Goal: Navigation & Orientation: Understand site structure

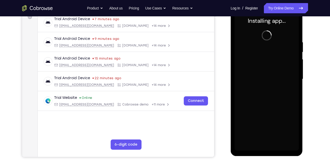
scroll to position [76, 0]
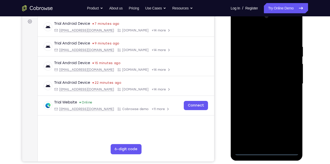
click at [267, 151] on div at bounding box center [267, 83] width 64 height 143
click at [286, 130] on div at bounding box center [267, 83] width 64 height 143
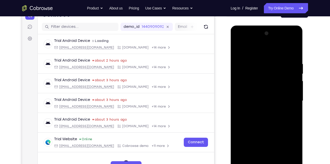
scroll to position [58, 0]
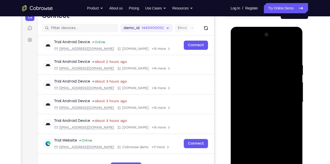
click at [259, 52] on div at bounding box center [267, 102] width 64 height 143
click at [287, 99] on div at bounding box center [267, 102] width 64 height 143
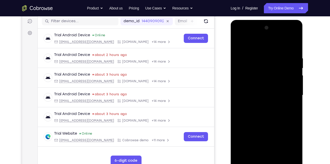
click at [272, 155] on div at bounding box center [267, 95] width 64 height 143
click at [269, 92] on div at bounding box center [267, 95] width 64 height 143
click at [269, 94] on div at bounding box center [267, 95] width 64 height 143
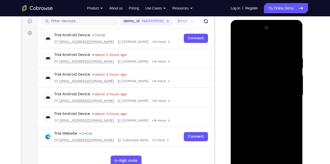
click at [269, 94] on div at bounding box center [267, 95] width 64 height 143
click at [273, 119] on div at bounding box center [267, 95] width 64 height 143
click at [295, 156] on div at bounding box center [267, 95] width 64 height 143
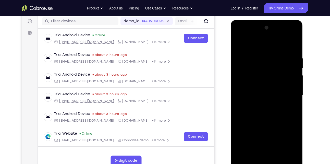
click at [295, 154] on div at bounding box center [267, 95] width 64 height 143
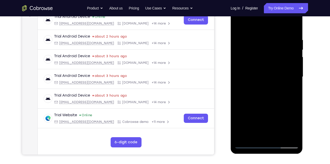
click at [280, 136] on div at bounding box center [267, 76] width 64 height 143
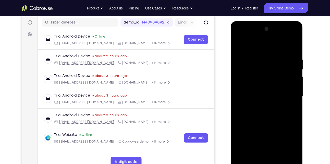
scroll to position [81, 0]
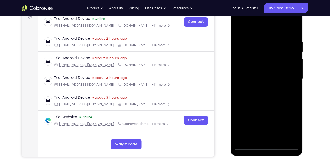
click at [278, 139] on div at bounding box center [267, 78] width 64 height 143
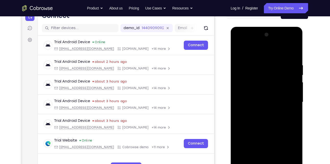
click at [270, 130] on div at bounding box center [267, 102] width 64 height 143
click at [281, 99] on div at bounding box center [267, 102] width 64 height 143
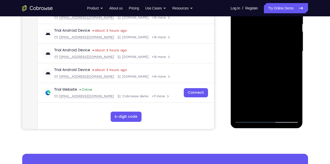
click at [254, 109] on div at bounding box center [267, 51] width 64 height 143
click at [266, 86] on div at bounding box center [267, 51] width 64 height 143
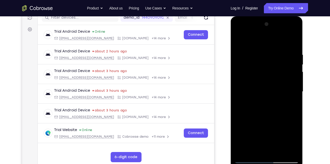
scroll to position [68, 0]
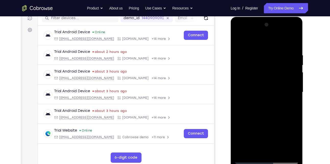
click at [239, 41] on div at bounding box center [267, 92] width 64 height 143
drag, startPoint x: 261, startPoint y: 53, endPoint x: 264, endPoint y: 102, distance: 48.8
click at [264, 102] on div at bounding box center [267, 92] width 64 height 143
click at [261, 50] on div at bounding box center [267, 92] width 64 height 143
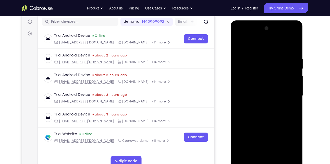
scroll to position [64, 0]
click at [292, 70] on div at bounding box center [267, 95] width 64 height 143
click at [294, 47] on div at bounding box center [267, 95] width 64 height 143
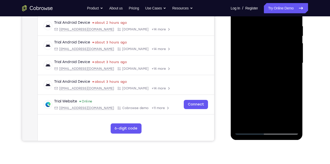
scroll to position [96, 0]
click at [295, 123] on div at bounding box center [267, 63] width 64 height 143
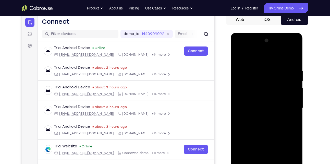
scroll to position [54, 0]
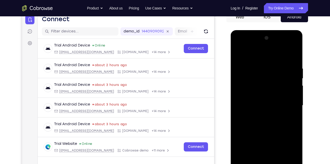
click at [292, 55] on div at bounding box center [267, 105] width 64 height 143
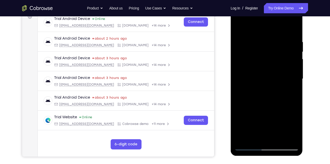
scroll to position [81, 0]
click at [295, 138] on div at bounding box center [267, 79] width 64 height 143
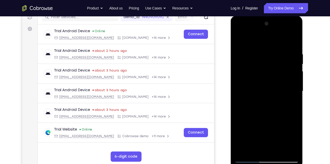
scroll to position [68, 0]
click at [293, 43] on div at bounding box center [267, 91] width 64 height 143
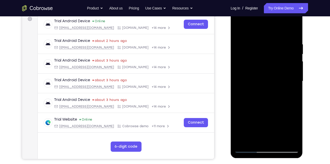
scroll to position [79, 0]
click at [293, 31] on div at bounding box center [267, 80] width 64 height 143
click at [294, 139] on div at bounding box center [267, 80] width 64 height 143
click at [292, 32] on div at bounding box center [267, 80] width 64 height 143
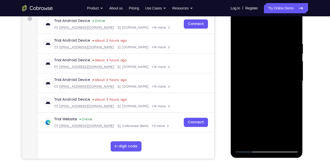
click at [292, 32] on div at bounding box center [267, 80] width 64 height 143
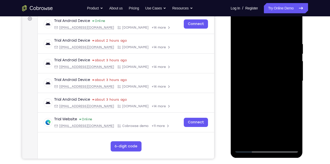
click at [292, 32] on div at bounding box center [267, 80] width 64 height 143
click at [294, 141] on div at bounding box center [267, 80] width 64 height 143
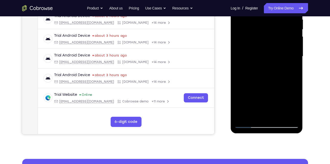
scroll to position [103, 0]
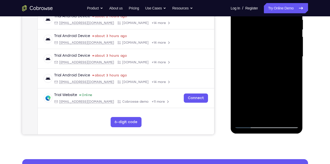
click at [249, 125] on div at bounding box center [267, 56] width 64 height 143
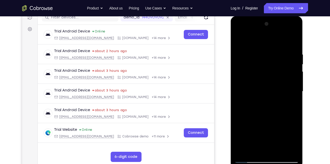
scroll to position [90, 0]
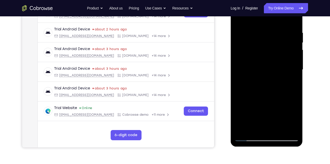
click at [248, 138] on div at bounding box center [267, 69] width 64 height 143
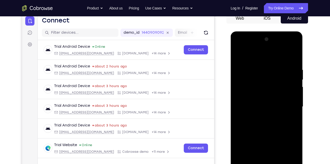
scroll to position [53, 0]
click at [293, 55] on div at bounding box center [267, 106] width 64 height 143
click at [293, 58] on div at bounding box center [267, 106] width 64 height 143
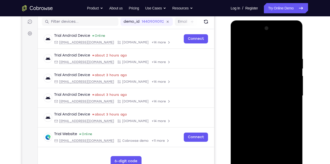
scroll to position [64, 0]
click at [293, 45] on div at bounding box center [267, 95] width 64 height 143
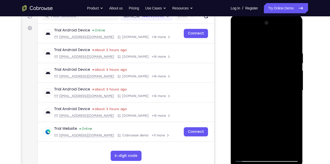
scroll to position [68, 0]
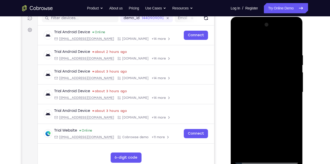
click at [290, 91] on div at bounding box center [267, 92] width 64 height 143
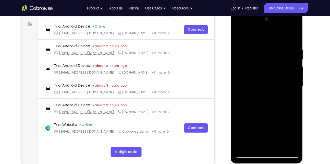
scroll to position [72, 0]
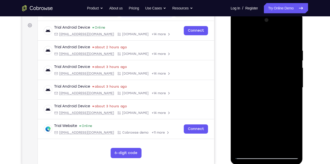
click at [293, 37] on div at bounding box center [267, 87] width 64 height 143
click at [293, 38] on div at bounding box center [267, 87] width 64 height 143
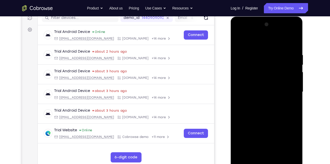
scroll to position [68, 0]
